Goal: Task Accomplishment & Management: Manage account settings

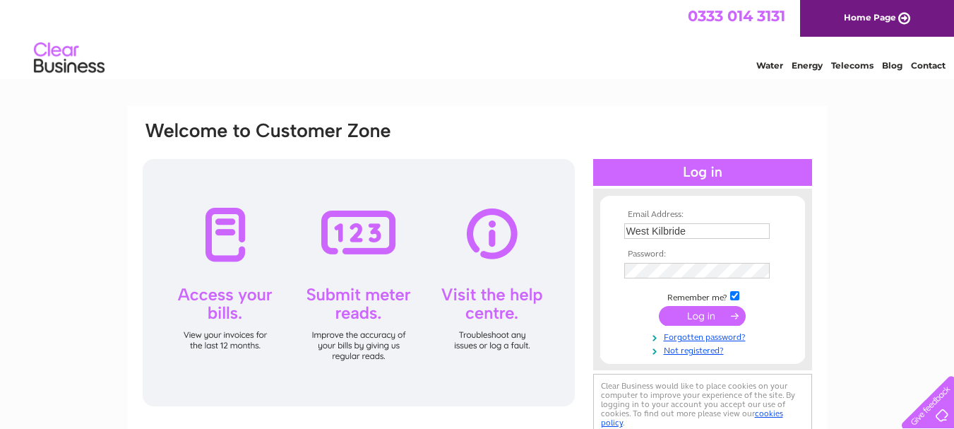
click at [713, 324] on input "submit" at bounding box center [702, 316] width 87 height 20
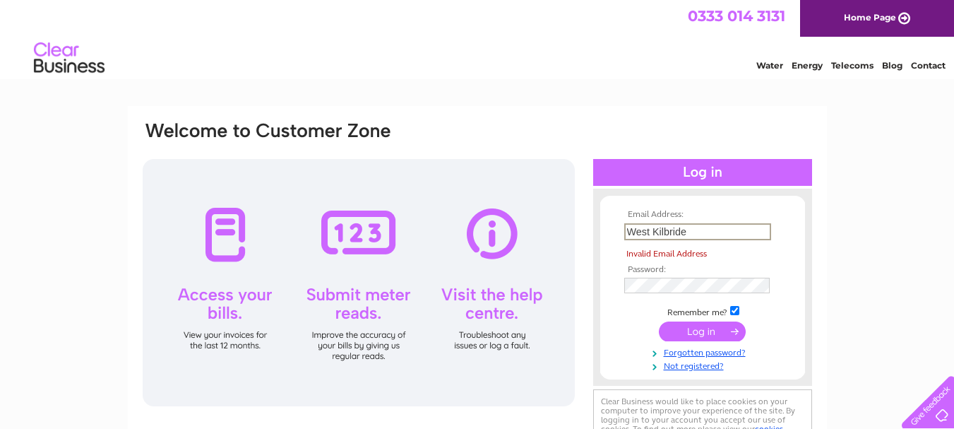
click at [701, 234] on input "West Kilbride" at bounding box center [697, 231] width 147 height 17
type input "W"
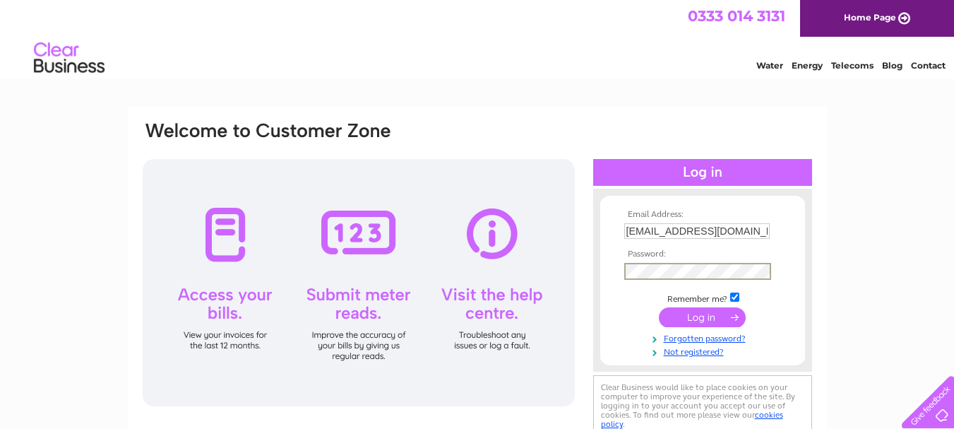
type input "West Kilbride"
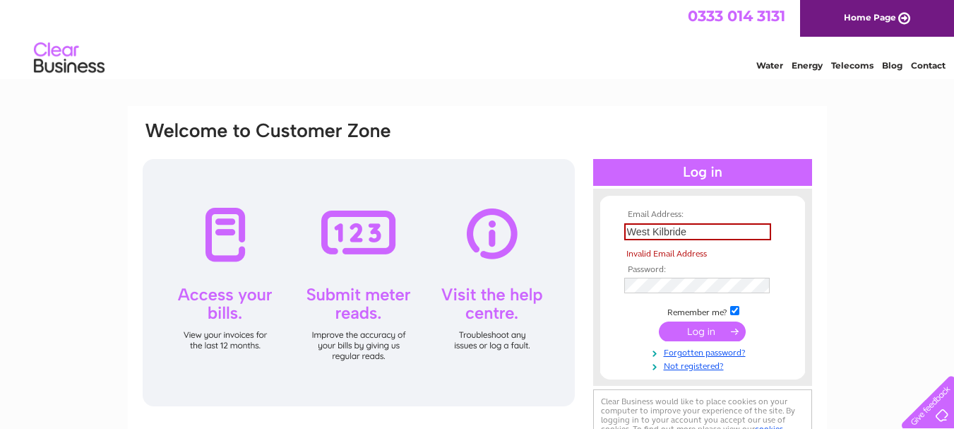
click at [731, 311] on input "checkbox" at bounding box center [734, 310] width 9 height 9
checkbox input "false"
click at [708, 229] on input "West Kilbride" at bounding box center [697, 231] width 147 height 17
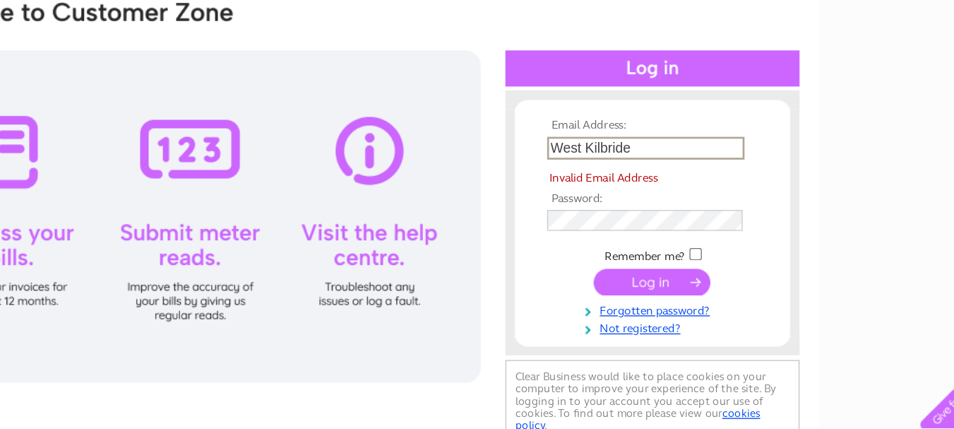
scroll to position [13, 0]
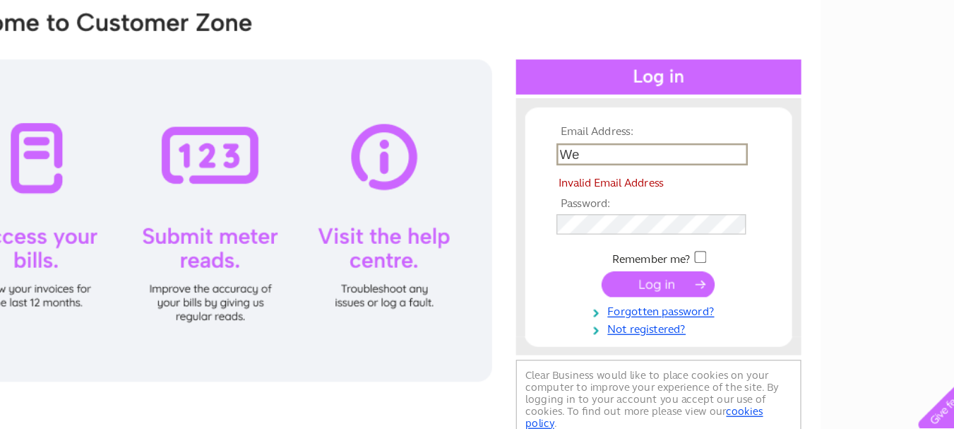
type input "W"
click at [705, 220] on input "West Kilbride" at bounding box center [697, 218] width 147 height 17
type input "W"
type input "[EMAIL_ADDRESS][DOMAIN_NAME]"
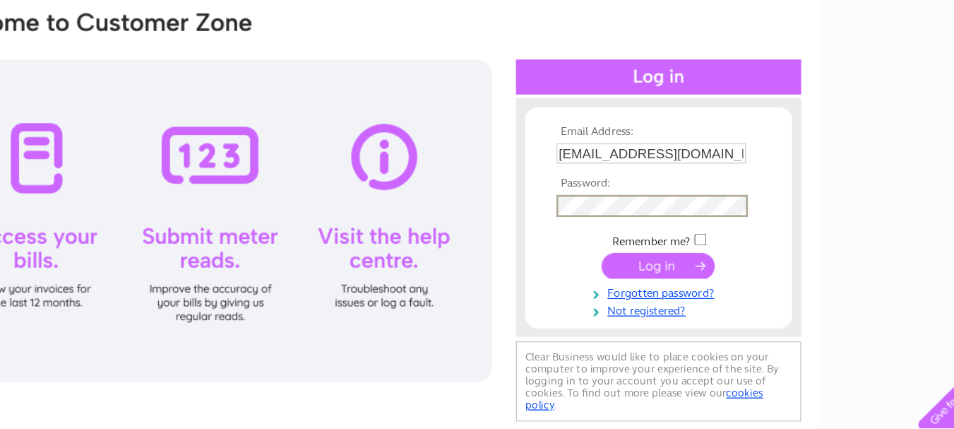
click at [798, 255] on form "Email Address: allsewnupwestkilbride@hotmail.com Password: Forgotten password?" at bounding box center [702, 270] width 205 height 148
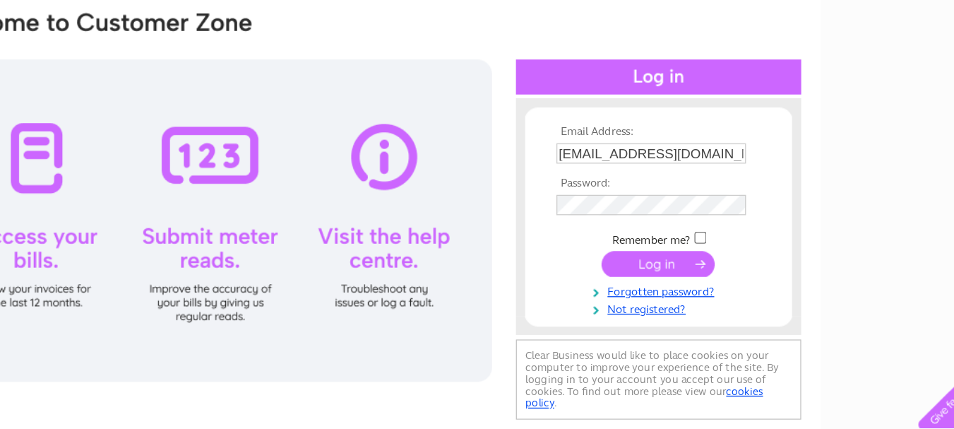
click at [713, 307] on input "submit" at bounding box center [702, 302] width 87 height 20
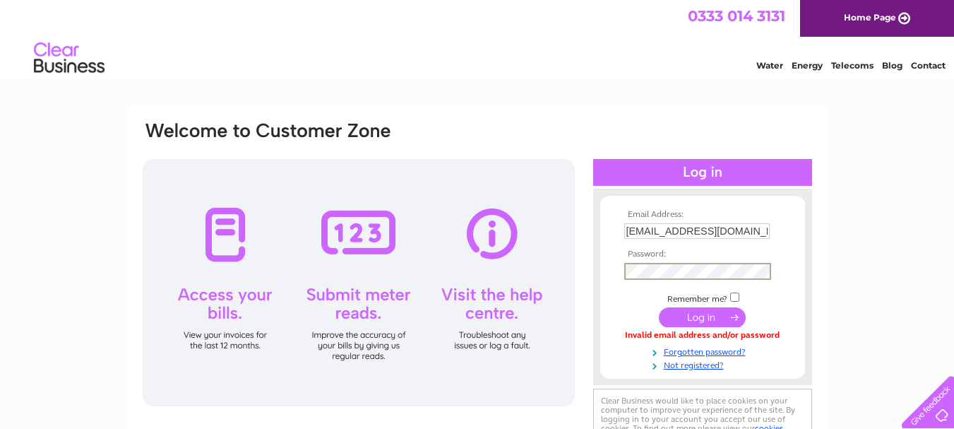
click at [672, 320] on input "submit" at bounding box center [702, 317] width 87 height 20
click at [722, 324] on input "submit" at bounding box center [702, 316] width 87 height 20
click at [744, 355] on link "Forgotten password?" at bounding box center [704, 349] width 160 height 13
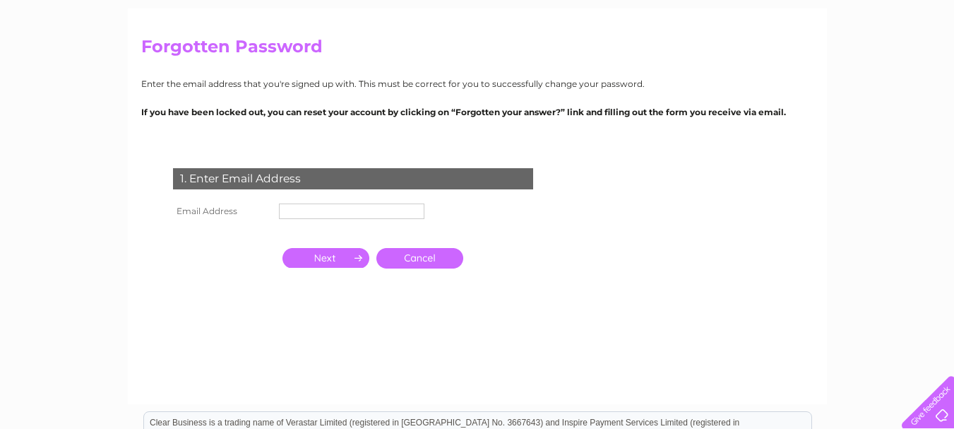
scroll to position [100, 0]
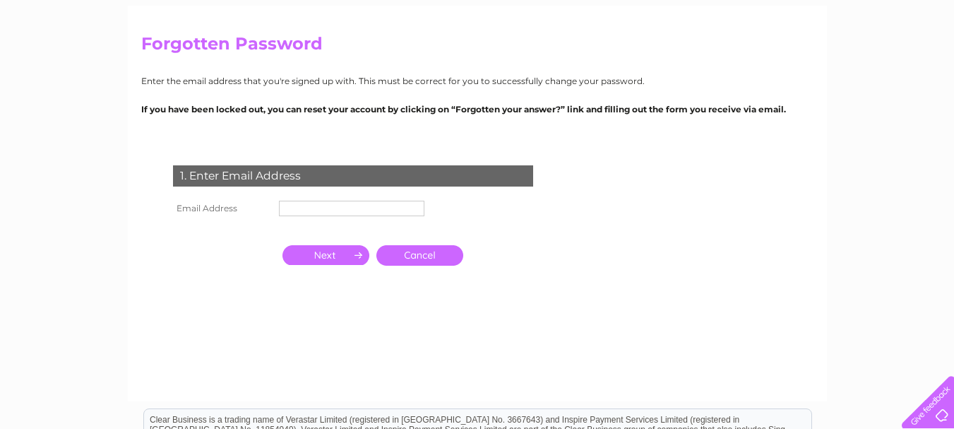
type input "[EMAIL_ADDRESS][DOMAIN_NAME]"
click at [338, 259] on input "button" at bounding box center [326, 255] width 87 height 20
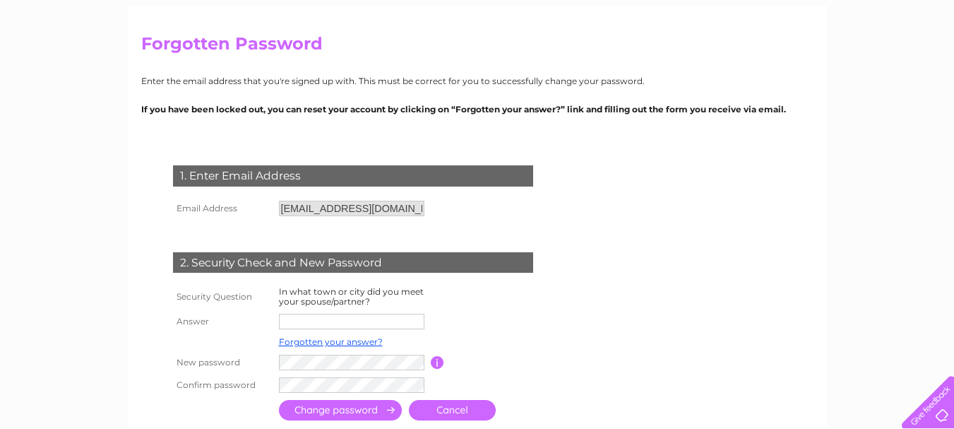
click at [297, 326] on input "text" at bounding box center [352, 322] width 146 height 16
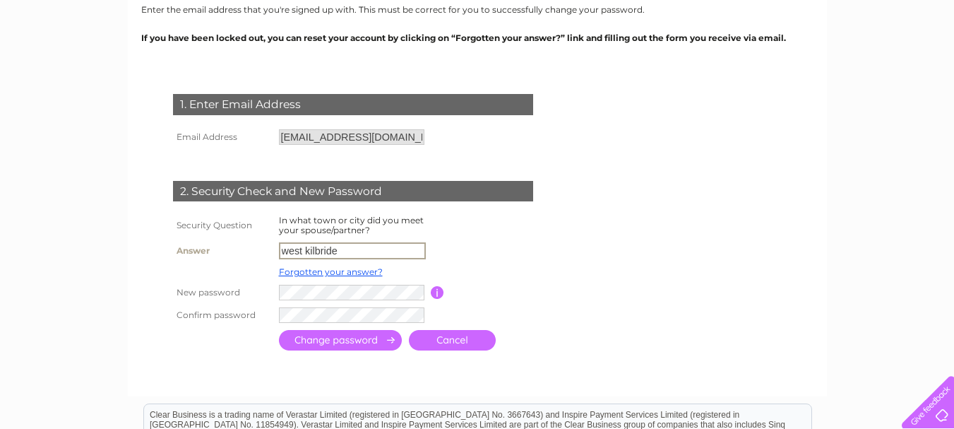
scroll to position [175, 0]
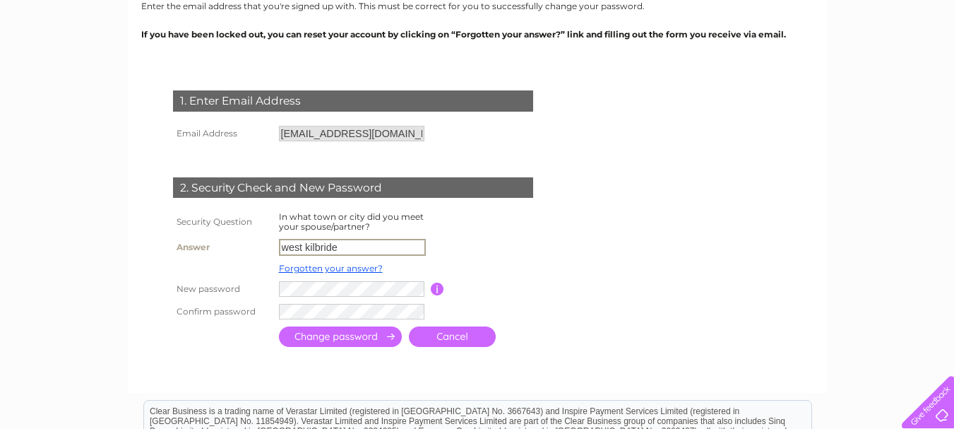
type input "west kilbride"
click at [441, 291] on input "button" at bounding box center [437, 288] width 13 height 13
click at [624, 283] on form "1. Enter Email Address Email Address allsewnupwestkilbride@hotmail.com Cancel" at bounding box center [477, 220] width 672 height 316
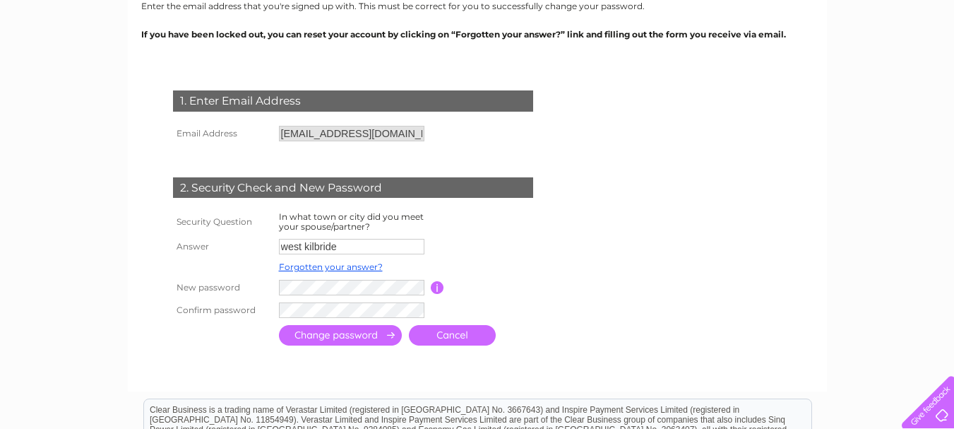
click at [372, 343] on input "submit" at bounding box center [340, 335] width 123 height 20
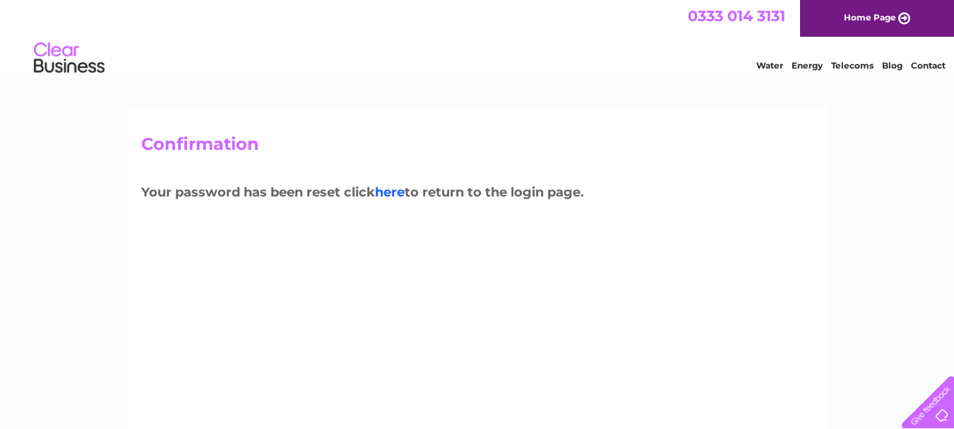
click at [401, 198] on link "here" at bounding box center [390, 192] width 30 height 16
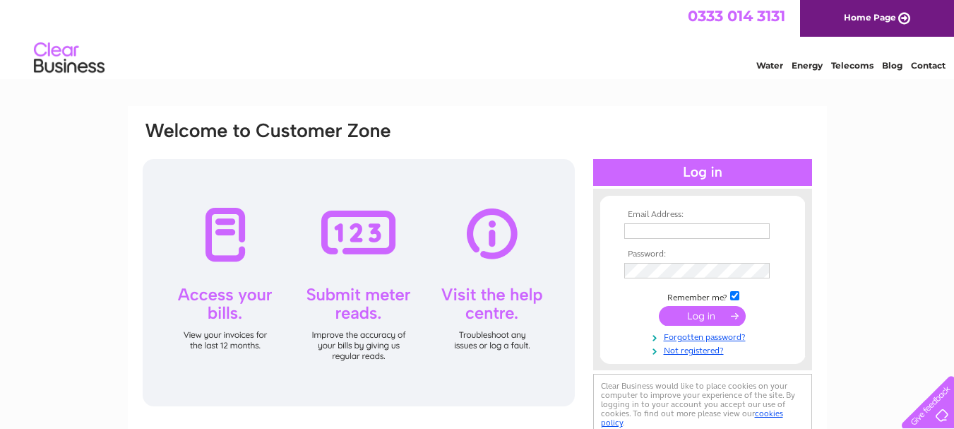
type input "allsewnupwestkilbride@hotmail.com"
click at [717, 333] on link "Forgotten password?" at bounding box center [704, 335] width 160 height 13
click at [694, 322] on input "submit" at bounding box center [702, 316] width 87 height 20
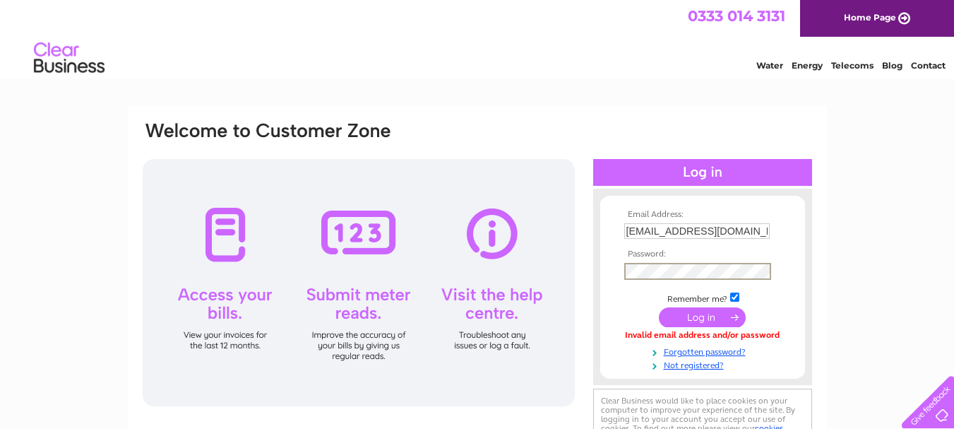
click at [692, 322] on input "submit" at bounding box center [702, 317] width 87 height 20
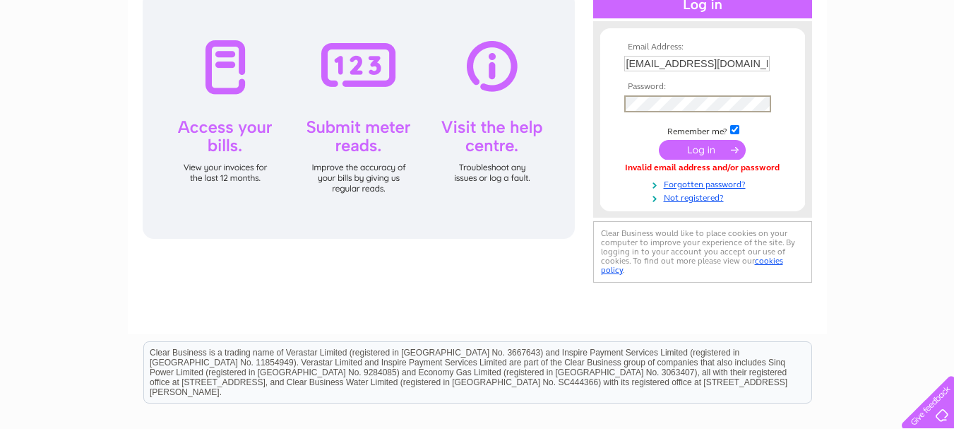
scroll to position [178, 0]
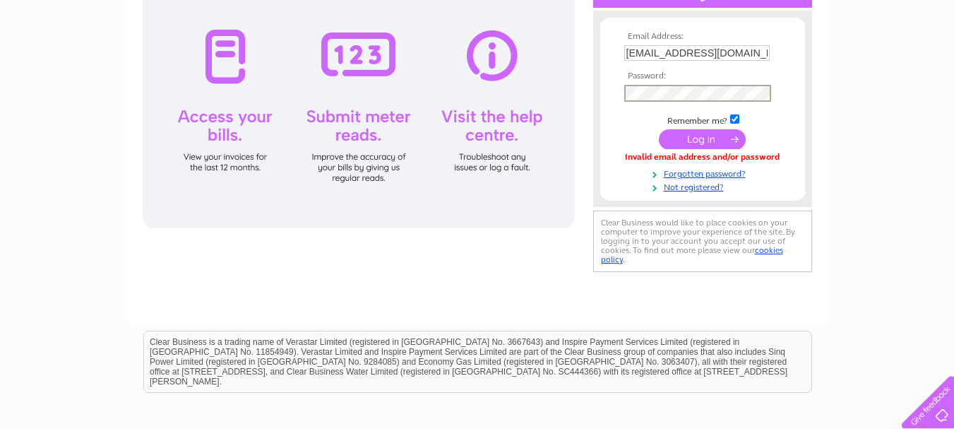
click at [659, 129] on input "submit" at bounding box center [702, 139] width 87 height 20
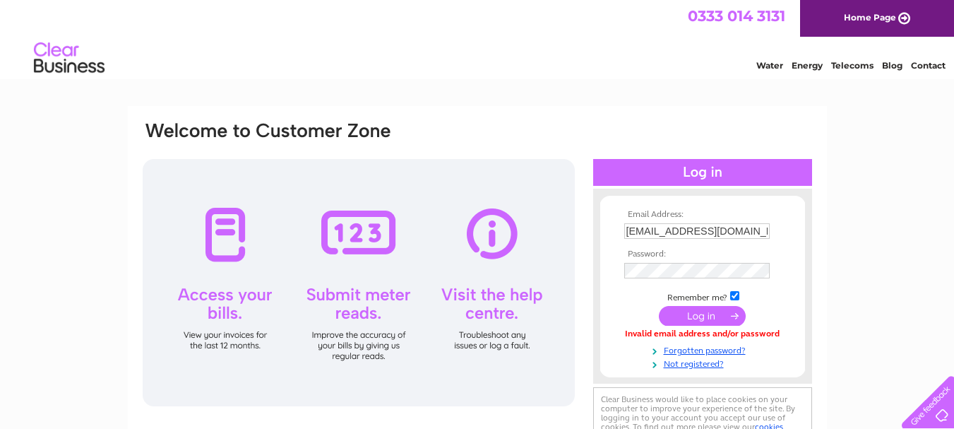
click at [733, 177] on div at bounding box center [702, 172] width 219 height 27
click at [735, 295] on input "checkbox" at bounding box center [734, 295] width 9 height 9
checkbox input "false"
click at [708, 321] on input "submit" at bounding box center [702, 317] width 87 height 20
click at [761, 231] on input "[EMAIL_ADDRESS][DOMAIN_NAME]" at bounding box center [697, 231] width 146 height 16
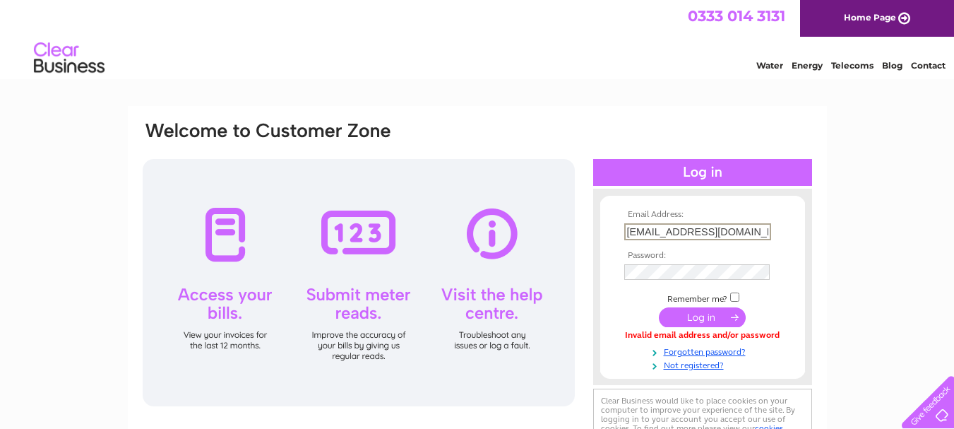
click at [861, 218] on div "Email Address: allsewnupwestkilbride@hotmail.com Password:" at bounding box center [477, 424] width 954 height 637
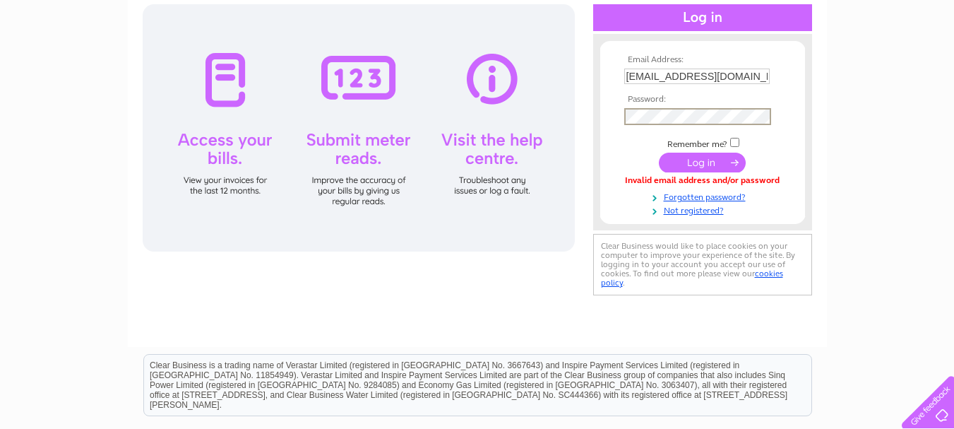
scroll to position [176, 0]
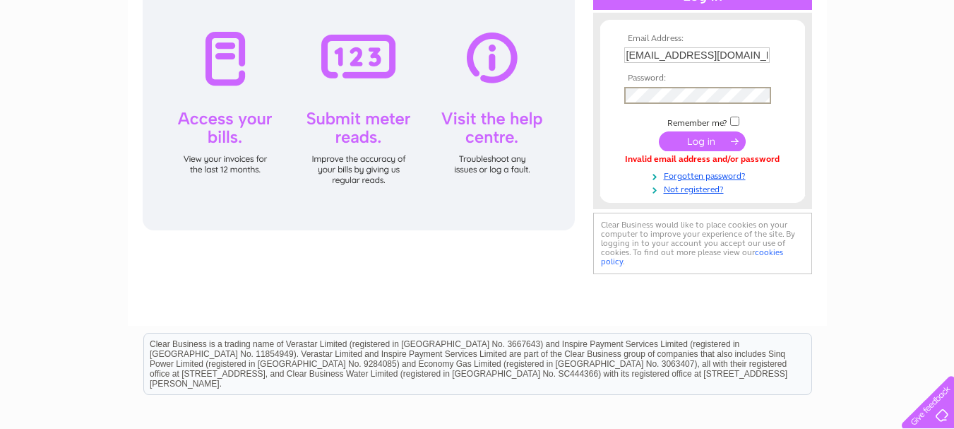
click at [781, 253] on link "cookies policy" at bounding box center [692, 256] width 182 height 19
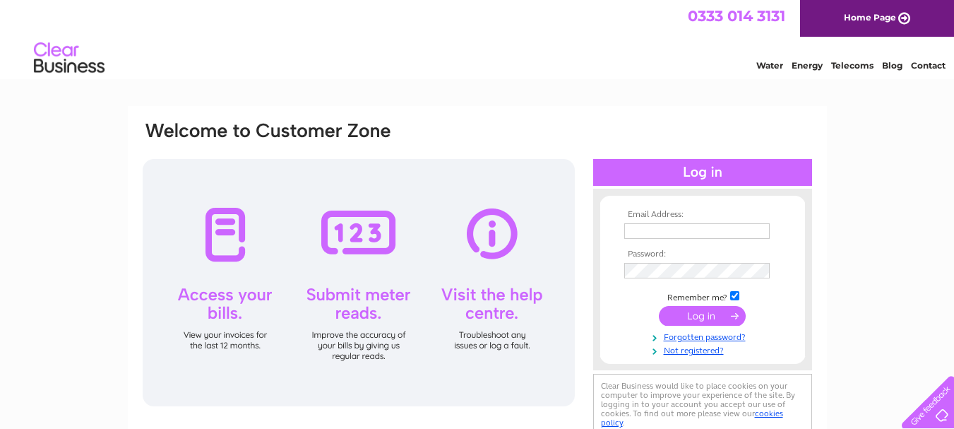
type input "[EMAIL_ADDRESS][DOMAIN_NAME]"
click at [735, 295] on input "checkbox" at bounding box center [734, 295] width 9 height 9
checkbox input "false"
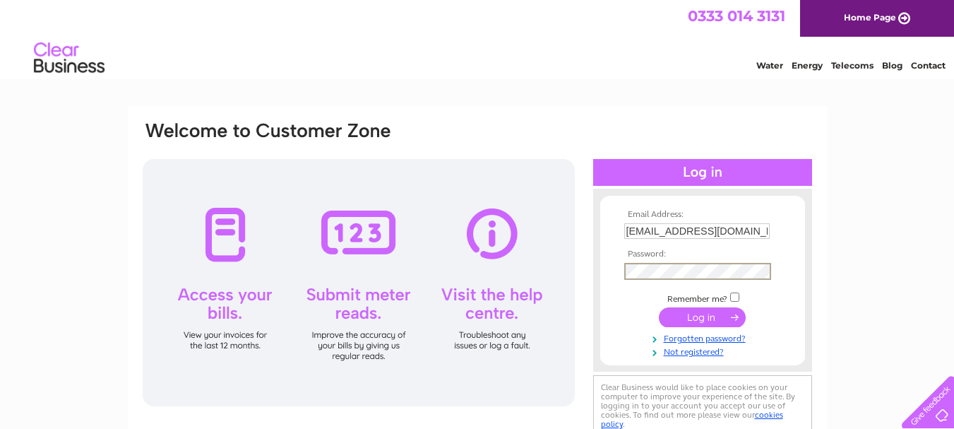
click at [659, 307] on input "submit" at bounding box center [702, 317] width 87 height 20
click at [889, 237] on div "Email Address: [EMAIL_ADDRESS][DOMAIN_NAME] Password:" at bounding box center [477, 424] width 954 height 637
